Goal: Task Accomplishment & Management: Manage account settings

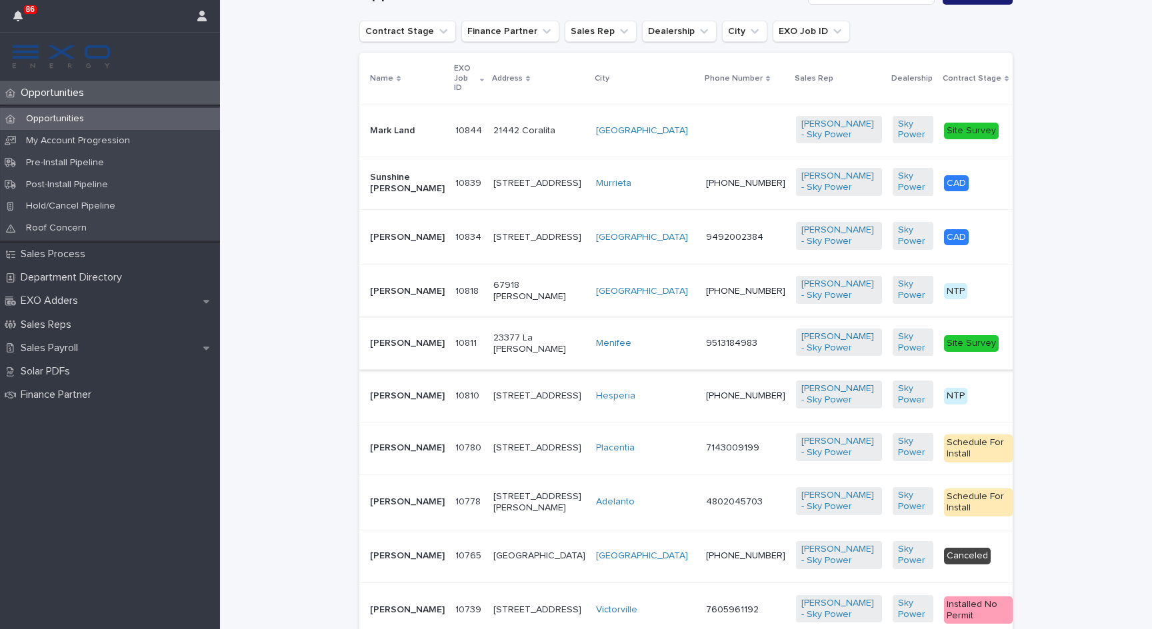
scroll to position [343, 0]
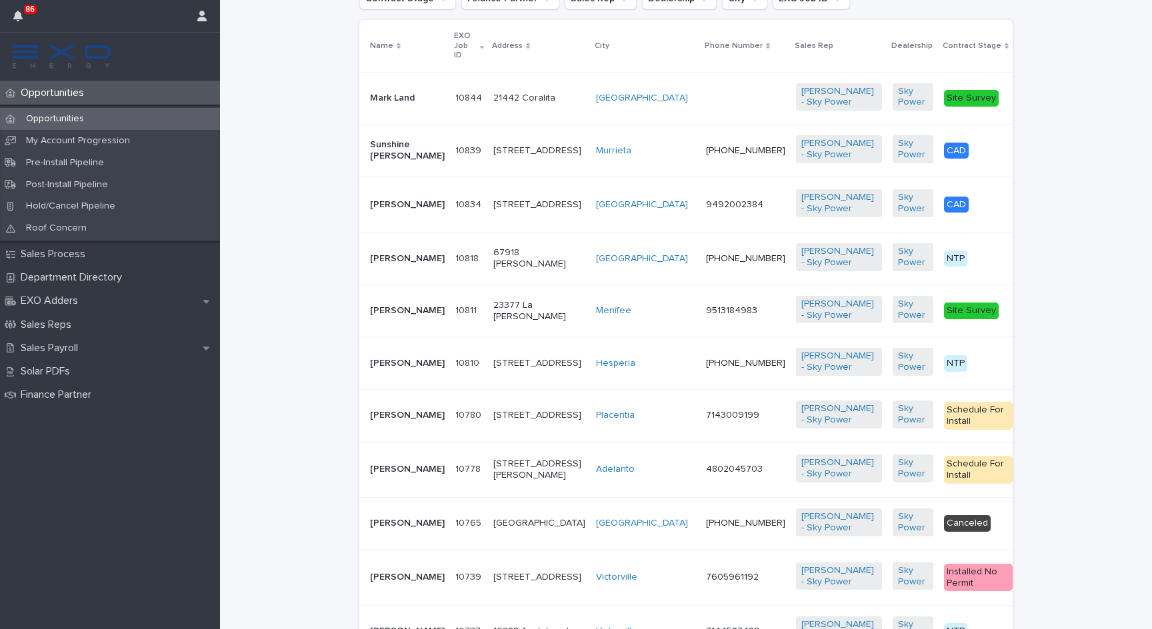
click at [383, 369] on p "[PERSON_NAME]" at bounding box center [407, 363] width 75 height 11
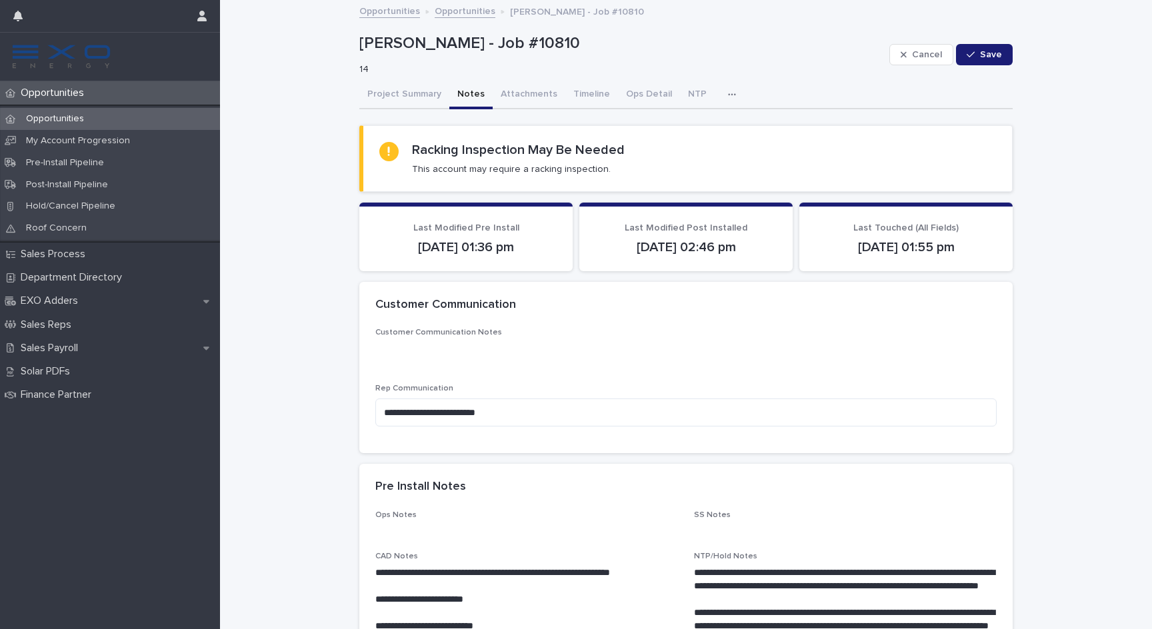
click at [467, 89] on button "Notes" at bounding box center [470, 95] width 43 height 28
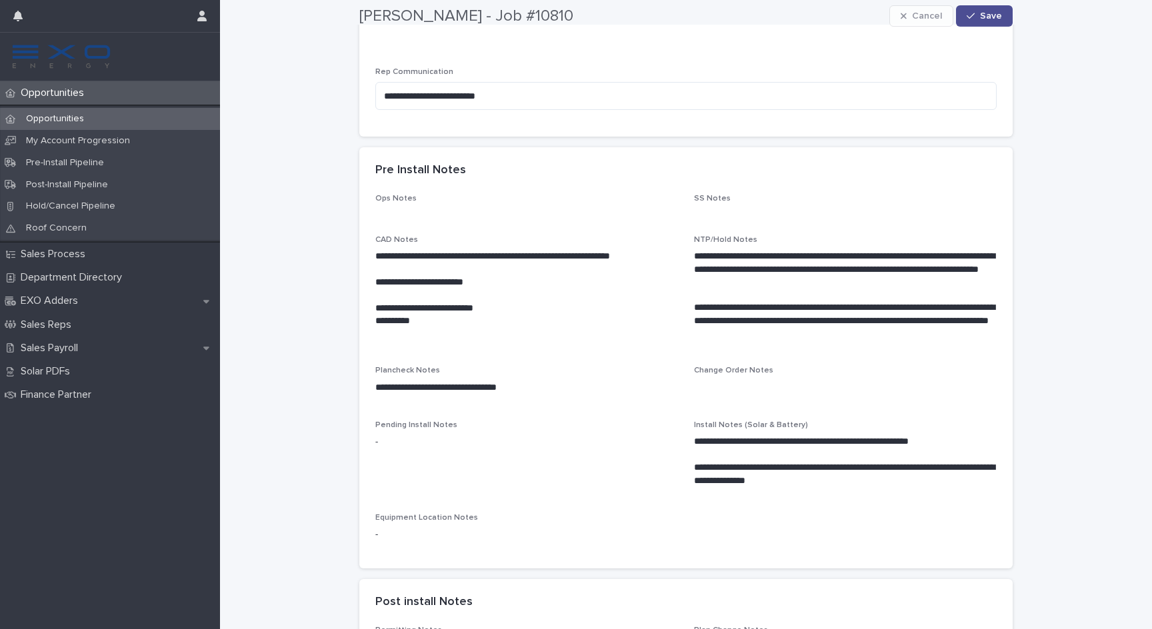
scroll to position [419, 0]
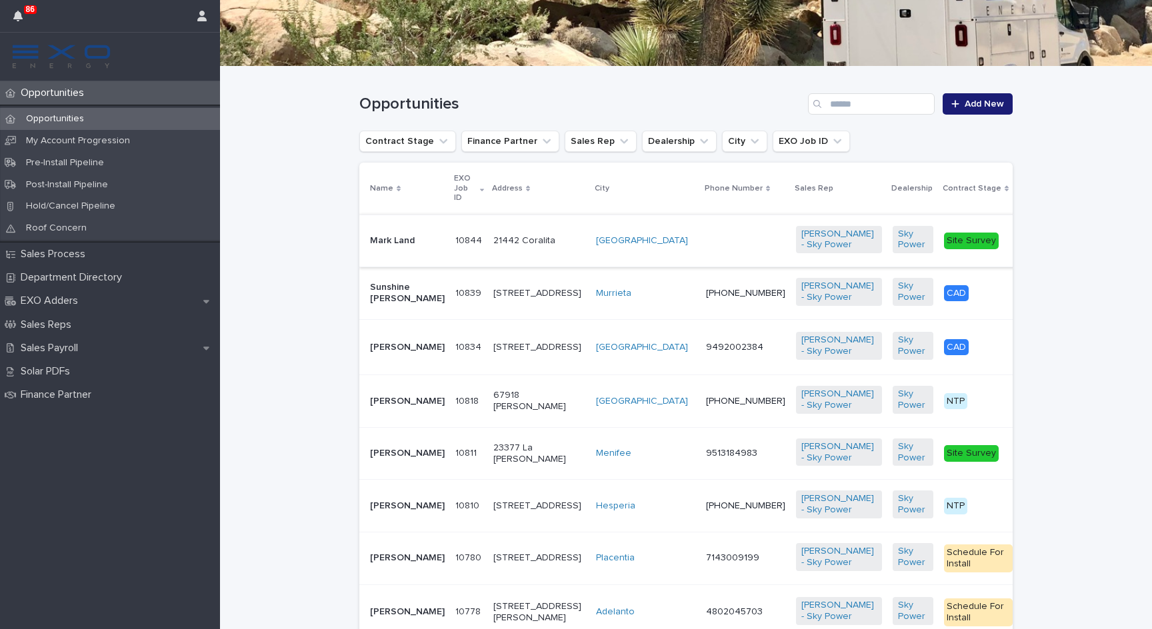
scroll to position [247, 0]
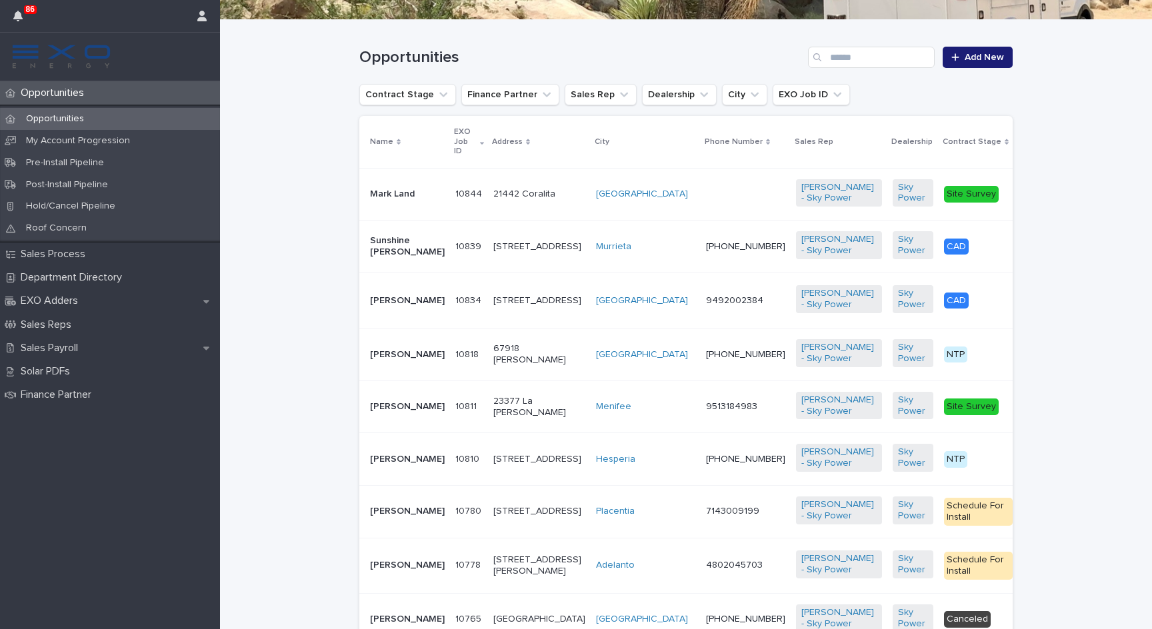
click at [373, 361] on p "[PERSON_NAME]" at bounding box center [407, 354] width 75 height 11
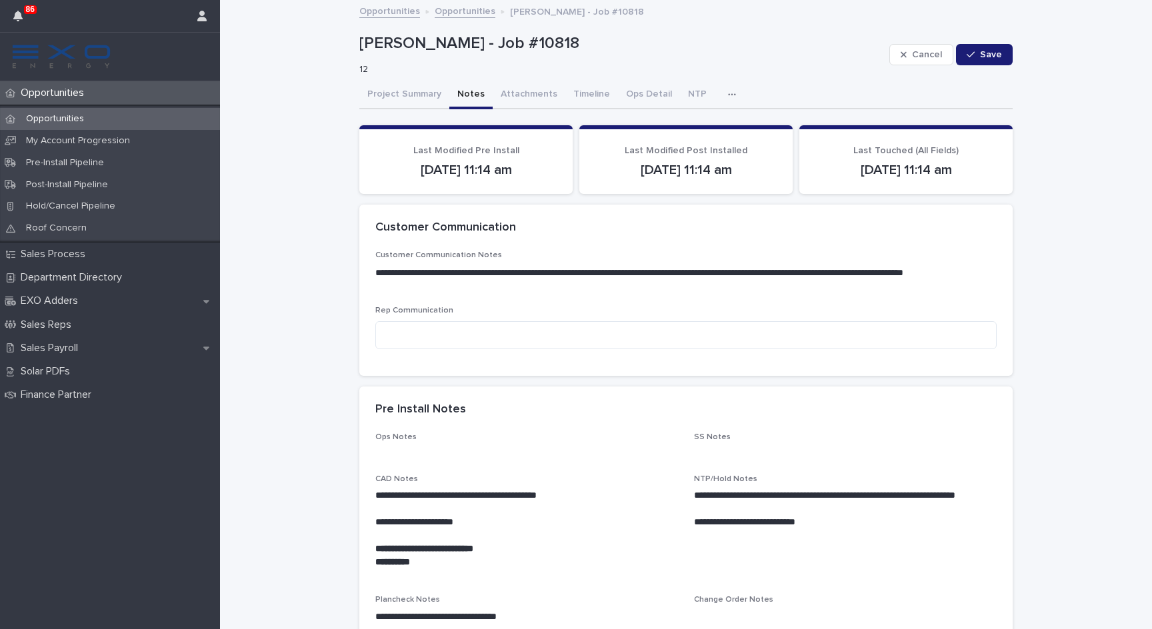
click at [471, 85] on button "Notes" at bounding box center [470, 95] width 43 height 28
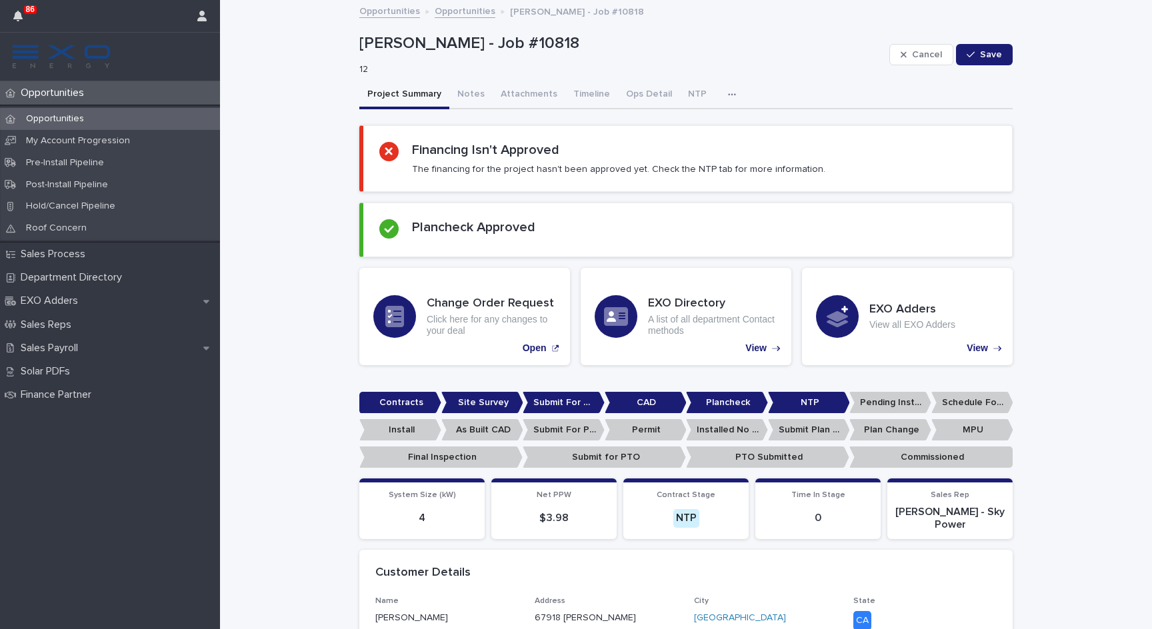
click at [407, 96] on button "Project Summary" at bounding box center [404, 95] width 90 height 28
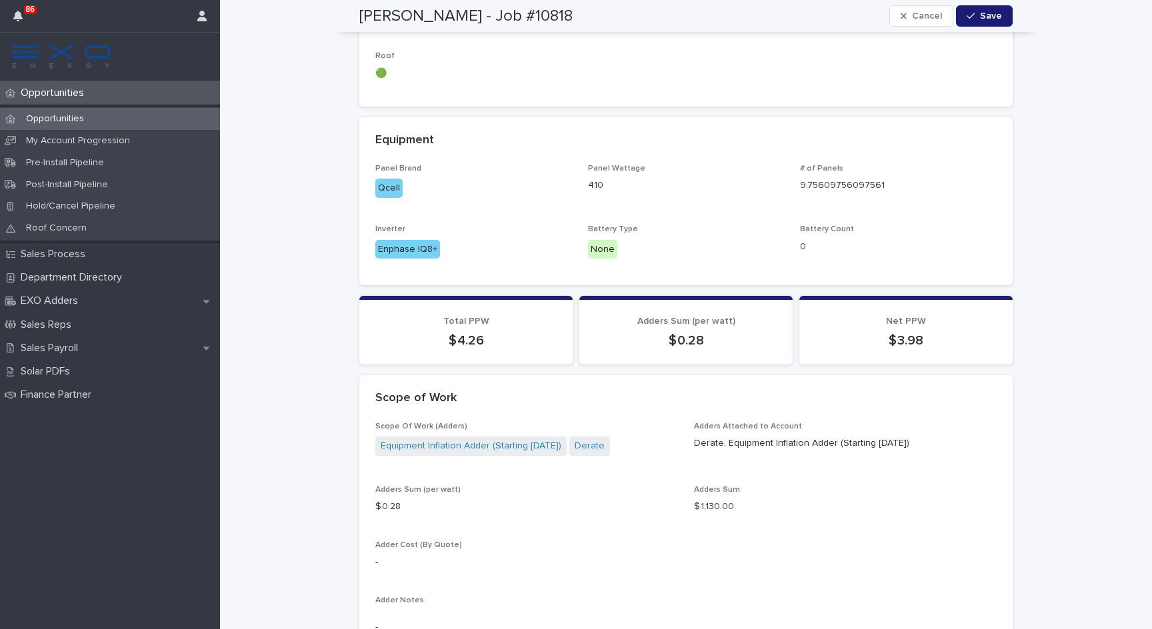
scroll to position [1021, 0]
